Goal: Transaction & Acquisition: Purchase product/service

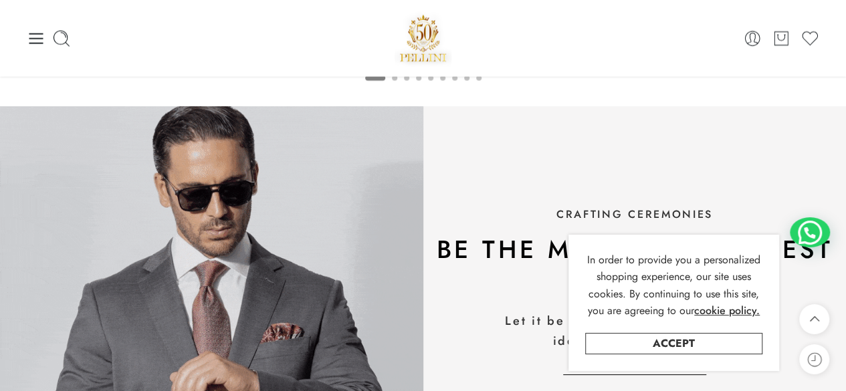
scroll to position [1360, 0]
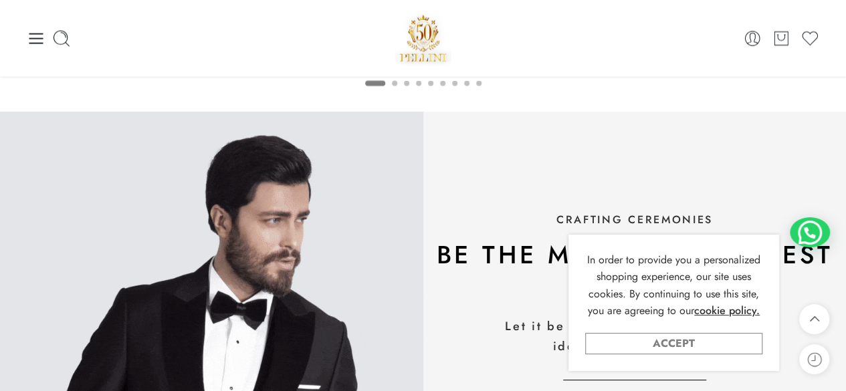
click at [719, 349] on link "Accept" at bounding box center [673, 343] width 177 height 21
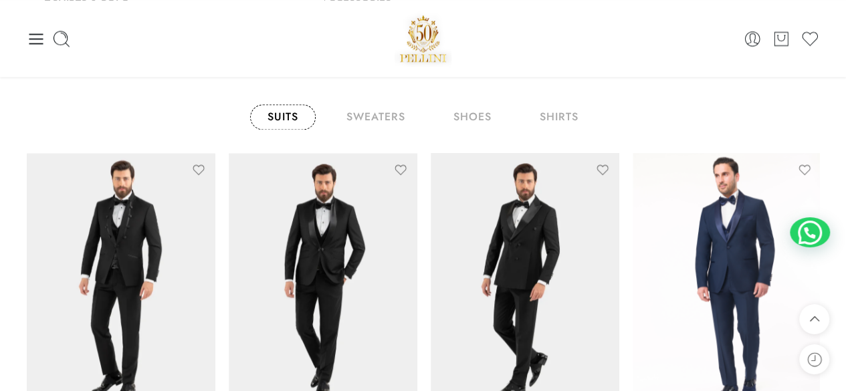
scroll to position [941, 0]
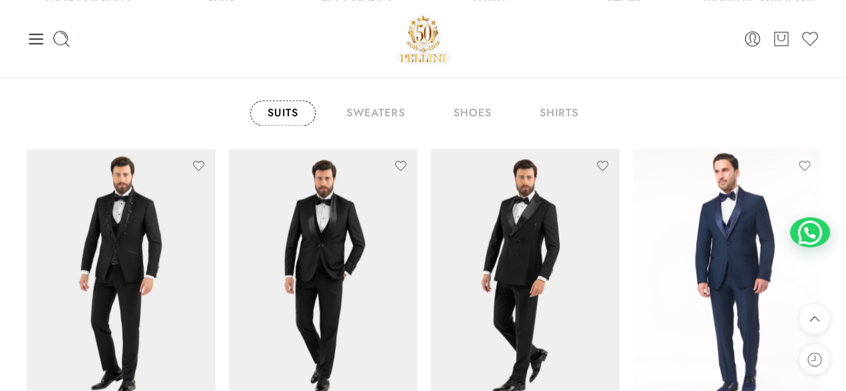
drag, startPoint x: 822, startPoint y: 160, endPoint x: 818, endPoint y: 181, distance: 21.0
click at [818, 181] on div "Suits sweaters shoes shirts Select options PRESTIGE MAO FORMAL SUIT AED 1,800.0…" at bounding box center [423, 301] width 806 height 429
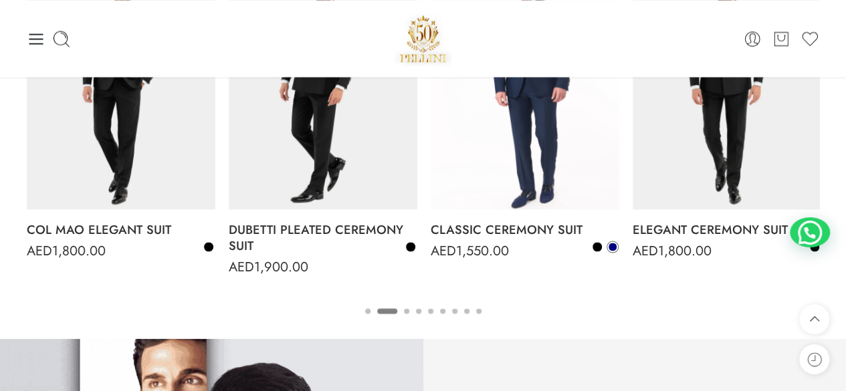
scroll to position [1070, 0]
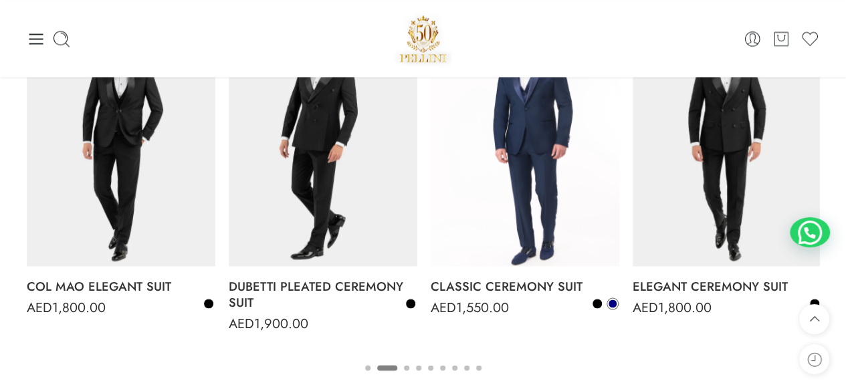
drag, startPoint x: 849, startPoint y: 157, endPoint x: 843, endPoint y: 173, distance: 17.1
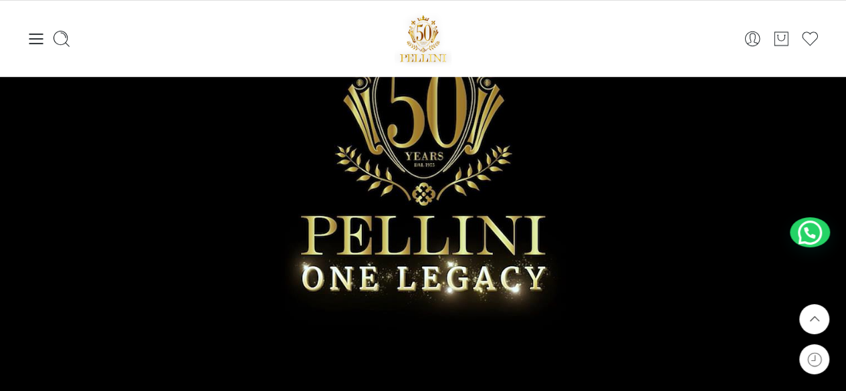
scroll to position [166, 0]
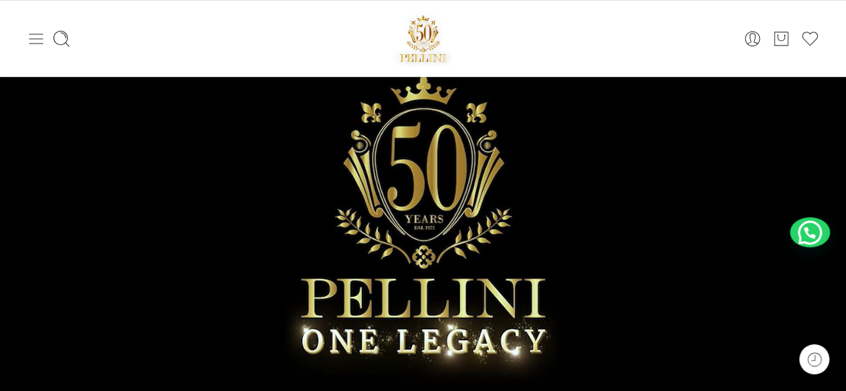
click at [27, 31] on icon at bounding box center [36, 38] width 19 height 19
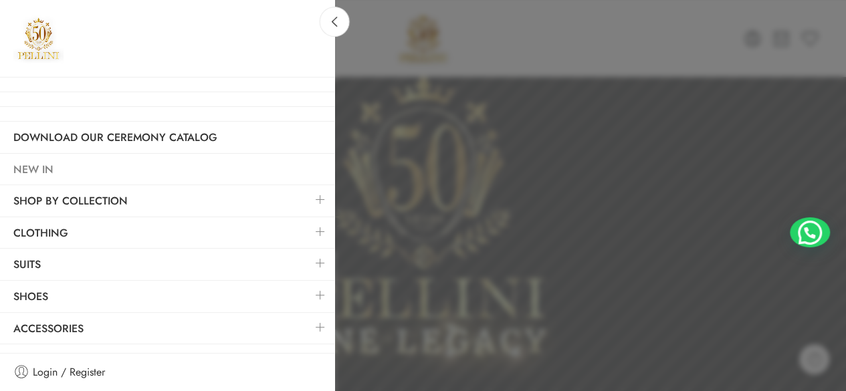
click at [51, 162] on link "NEW IN" at bounding box center [167, 169] width 334 height 31
